Goal: Task Accomplishment & Management: Manage account settings

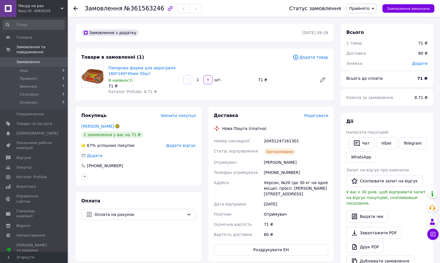
click at [41, 60] on span "Замовлення" at bounding box center [34, 62] width 36 height 5
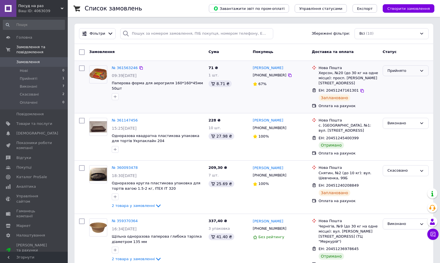
click at [424, 70] on icon at bounding box center [422, 71] width 5 height 5
click at [372, 102] on div "Оплата на рахунок" at bounding box center [349, 105] width 62 height 7
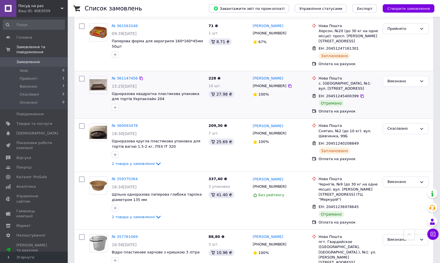
scroll to position [39, 0]
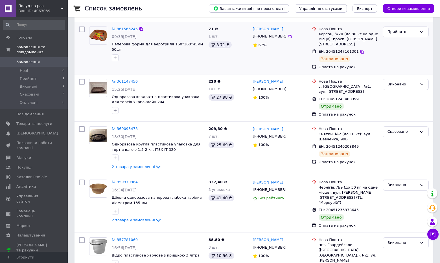
click at [92, 34] on img at bounding box center [99, 36] width 18 height 12
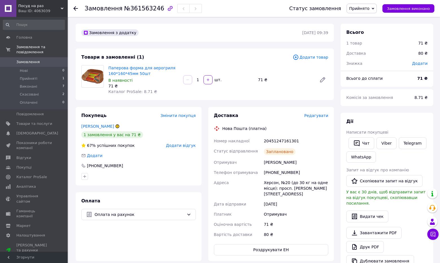
click at [95, 78] on img at bounding box center [93, 76] width 22 height 15
click at [119, 68] on link "Паперова форма для аерогриля 160*160*45мм 50шт" at bounding box center [141, 71] width 67 height 10
